Goal: Find specific page/section: Locate a particular part of the current website

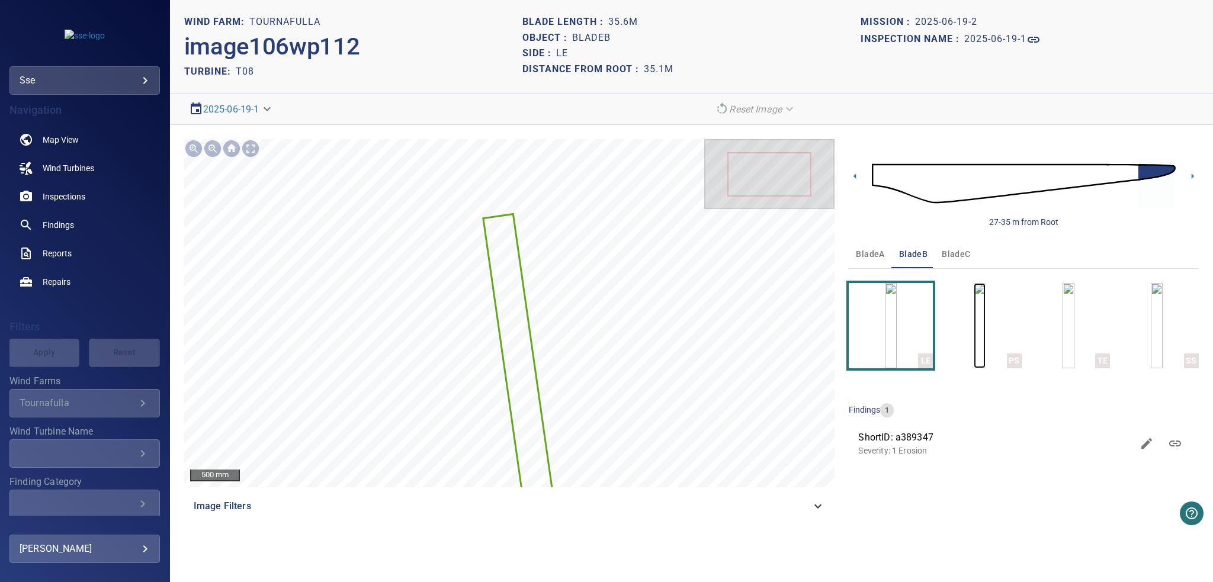
click at [985, 331] on img "button" at bounding box center [979, 325] width 12 height 85
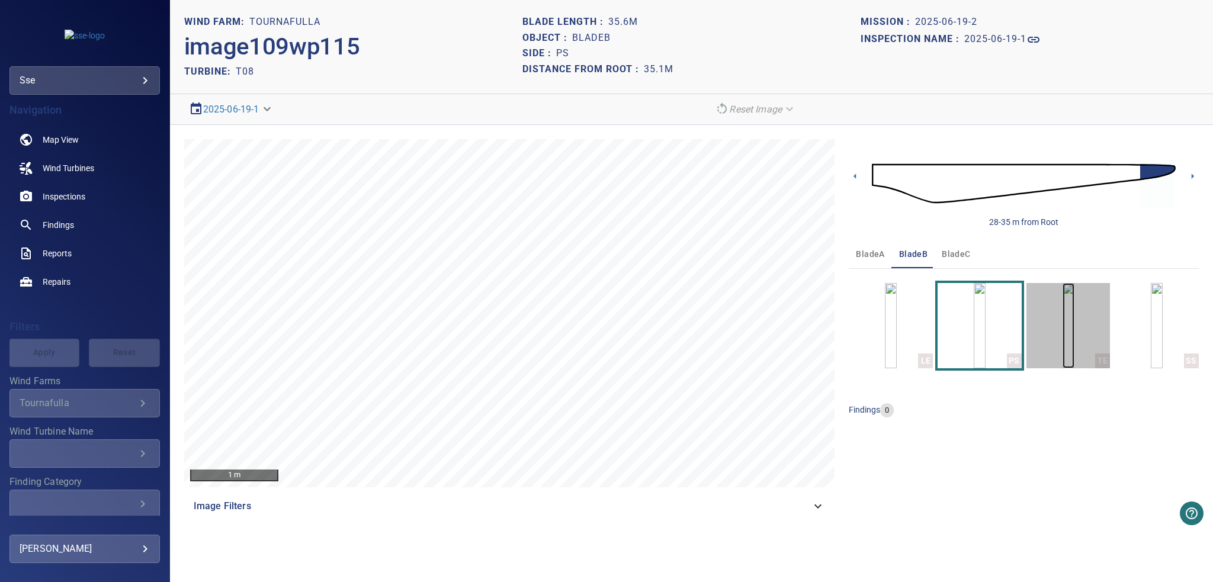
click at [1062, 329] on img "button" at bounding box center [1068, 325] width 12 height 85
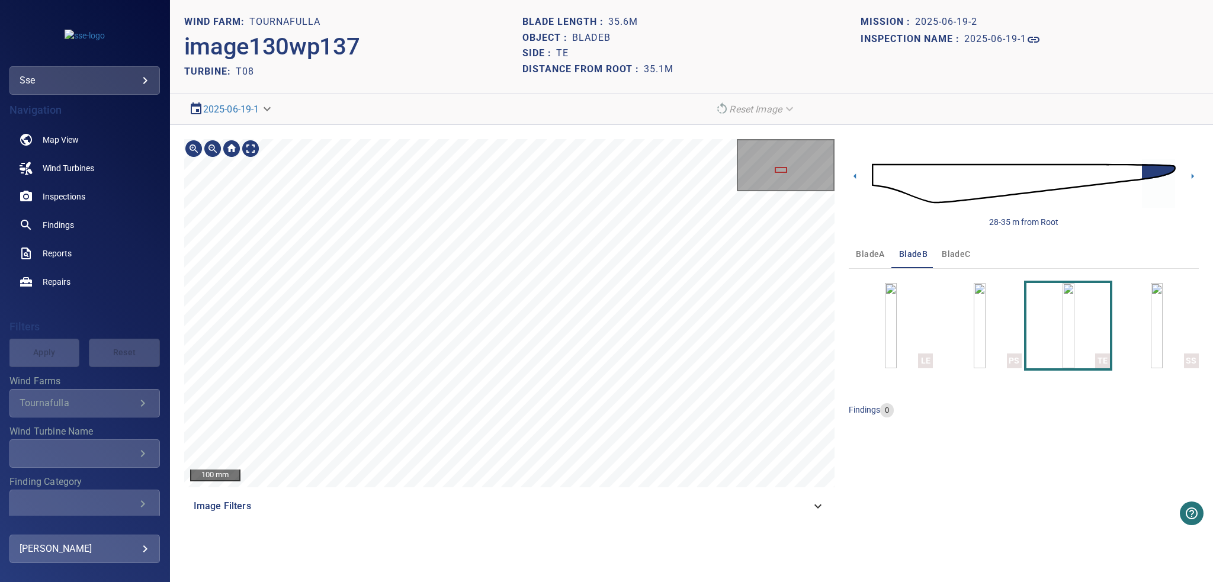
click at [780, 169] on div at bounding box center [780, 170] width 12 height 6
click at [819, 504] on icon at bounding box center [818, 506] width 14 height 14
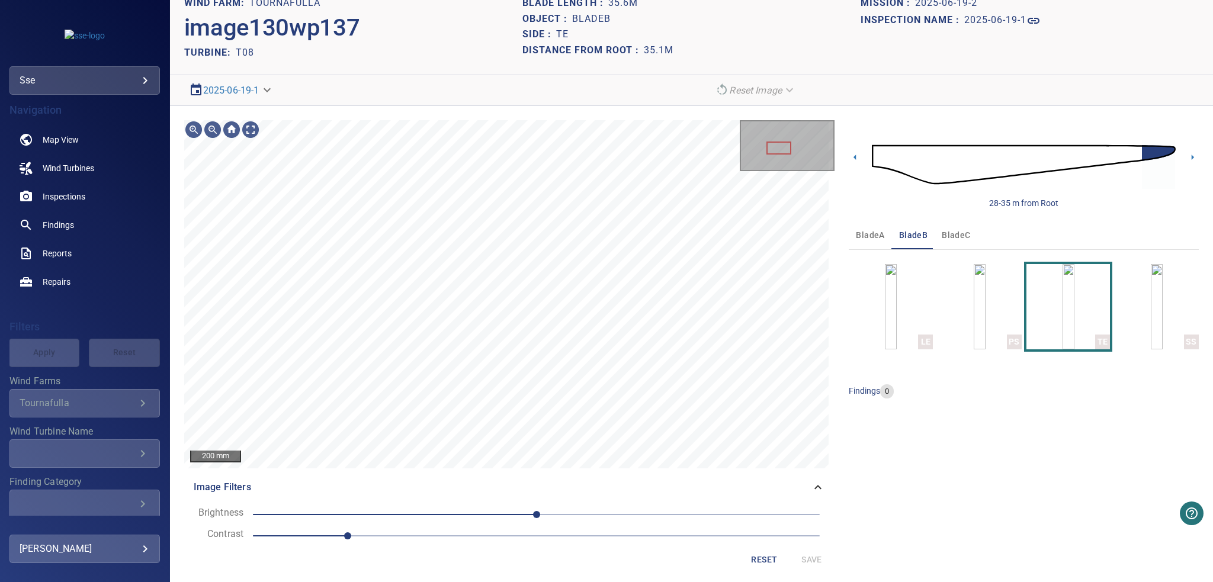
scroll to position [26, 0]
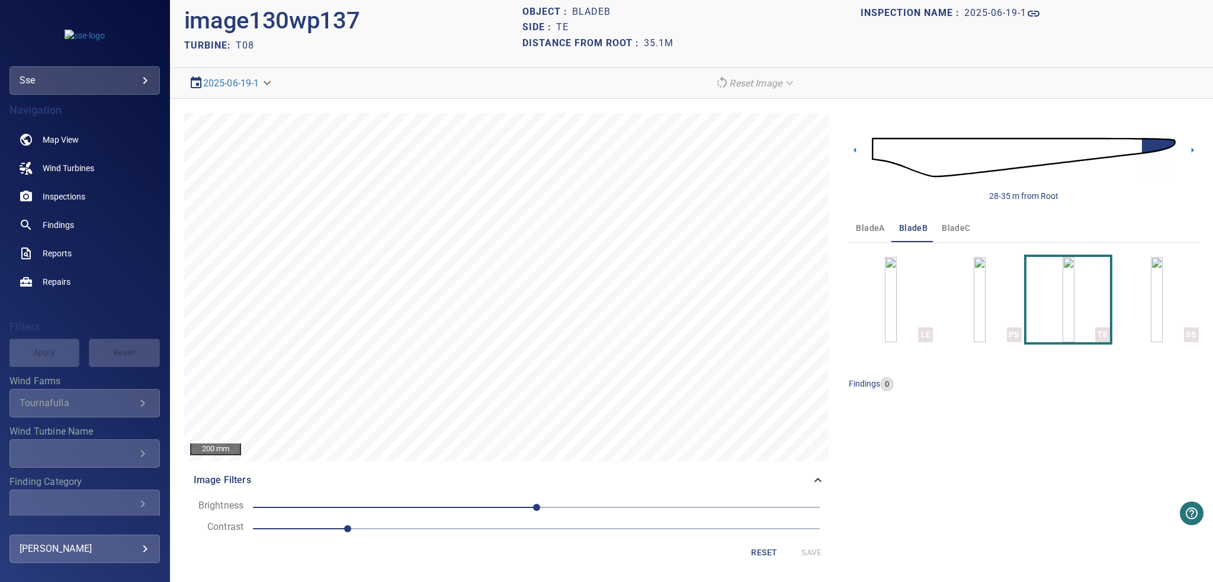
click at [482, 506] on span "0" at bounding box center [536, 507] width 567 height 17
drag, startPoint x: 488, startPoint y: 504, endPoint x: 600, endPoint y: 502, distance: 111.9
click at [604, 504] on span "30" at bounding box center [607, 507] width 7 height 7
drag, startPoint x: 347, startPoint y: 532, endPoint x: 304, endPoint y: 525, distance: 43.1
click at [304, 525] on span "0.9" at bounding box center [300, 528] width 7 height 7
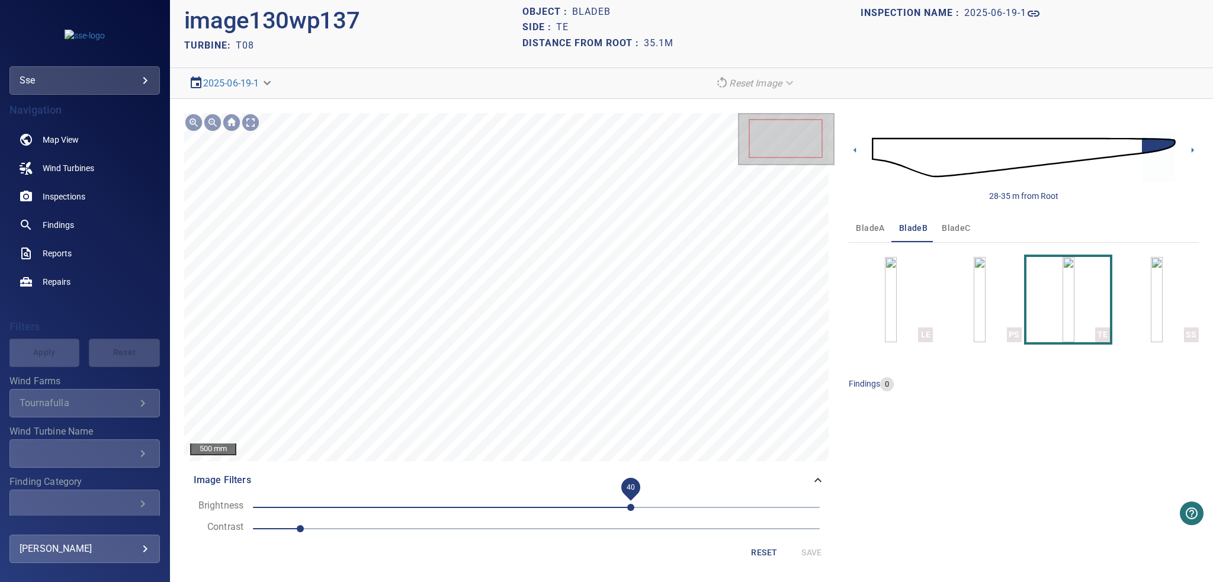
drag, startPoint x: 599, startPoint y: 504, endPoint x: 623, endPoint y: 504, distance: 23.7
click at [627, 504] on span "40" at bounding box center [630, 507] width 7 height 7
click at [776, 142] on div at bounding box center [786, 139] width 94 height 50
click at [244, 46] on h2 "T08" at bounding box center [245, 45] width 18 height 11
